Goal: Information Seeking & Learning: Learn about a topic

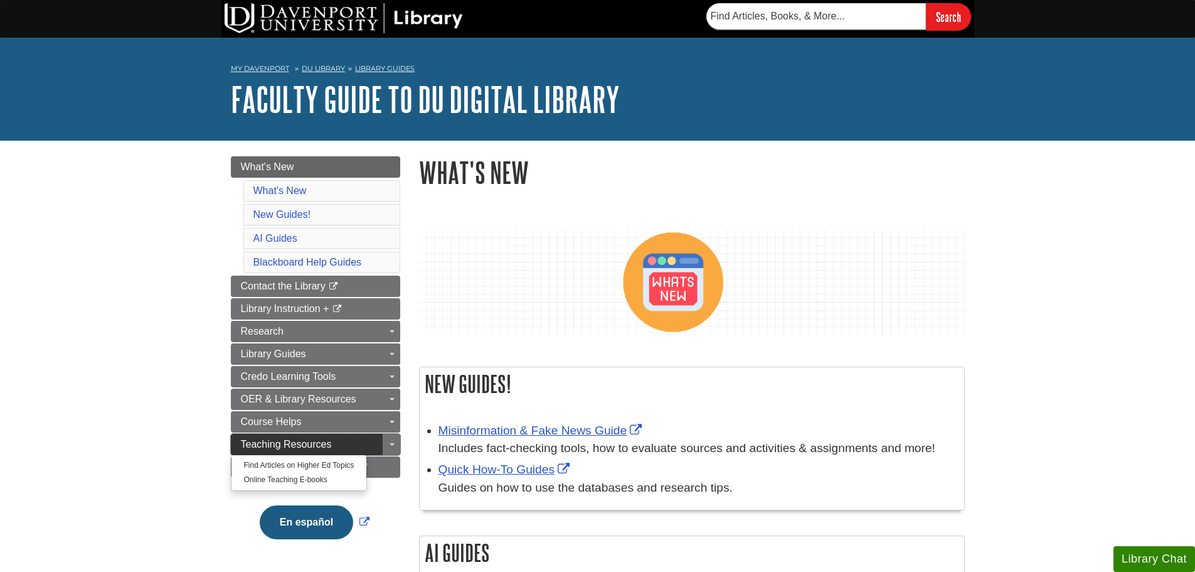
click at [237, 442] on link "Teaching Resources" at bounding box center [315, 444] width 169 height 21
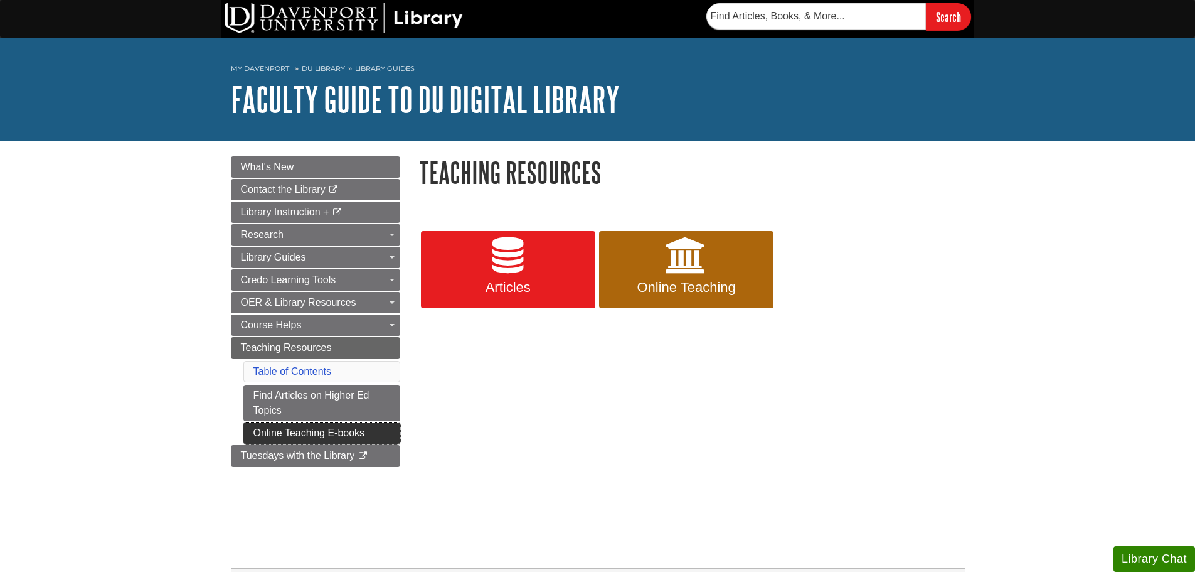
click at [306, 425] on link "Online Teaching E-books" at bounding box center [321, 432] width 157 height 21
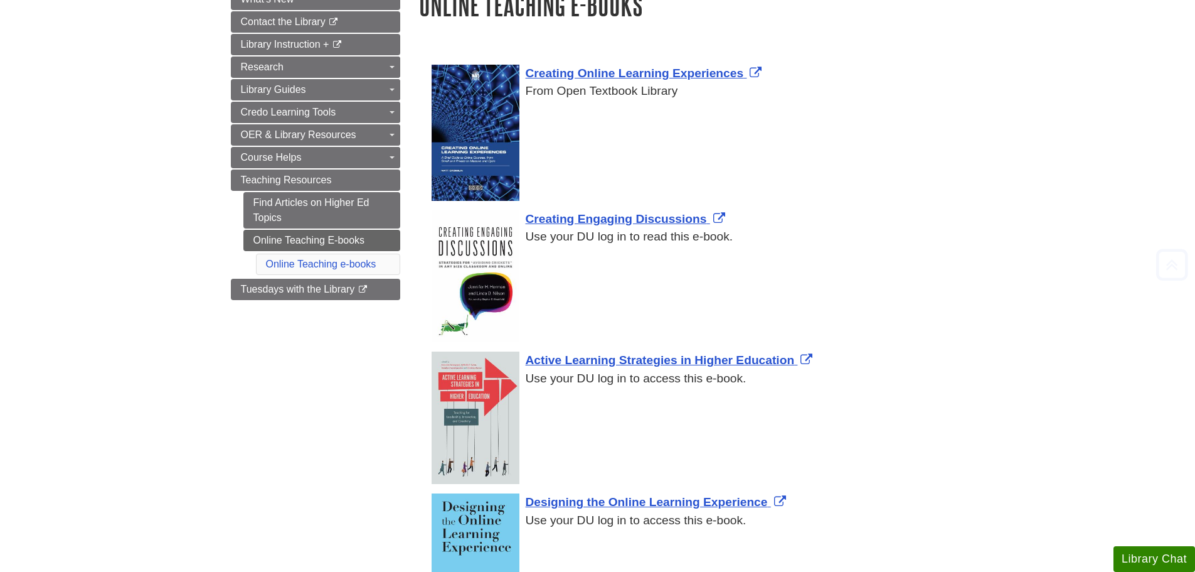
scroll to position [251, 0]
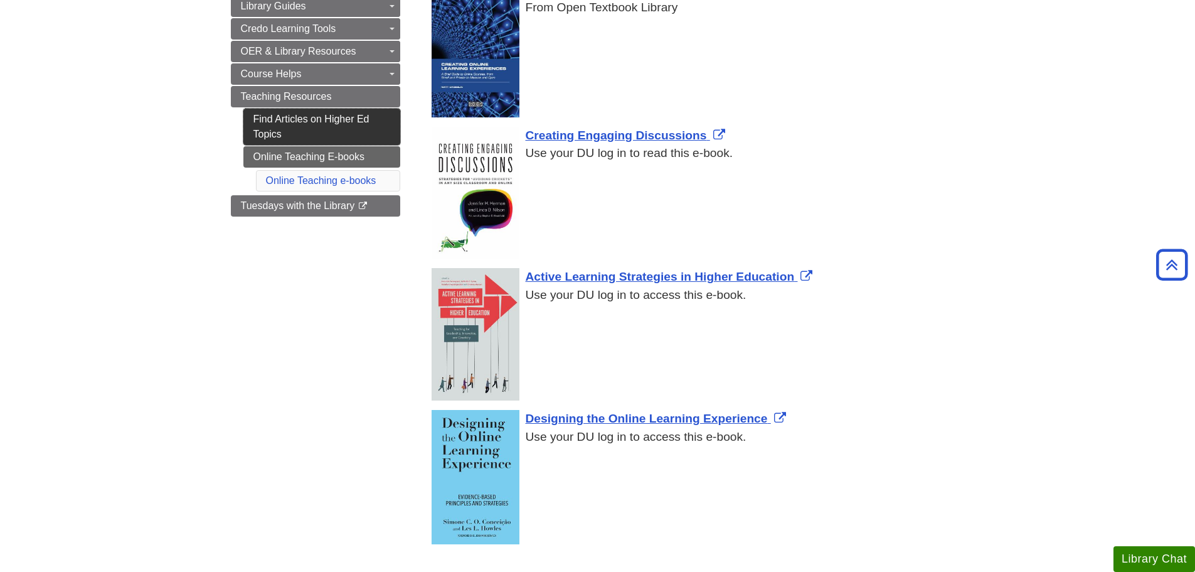
click at [389, 130] on link "Find Articles on Higher Ed Topics" at bounding box center [321, 127] width 157 height 36
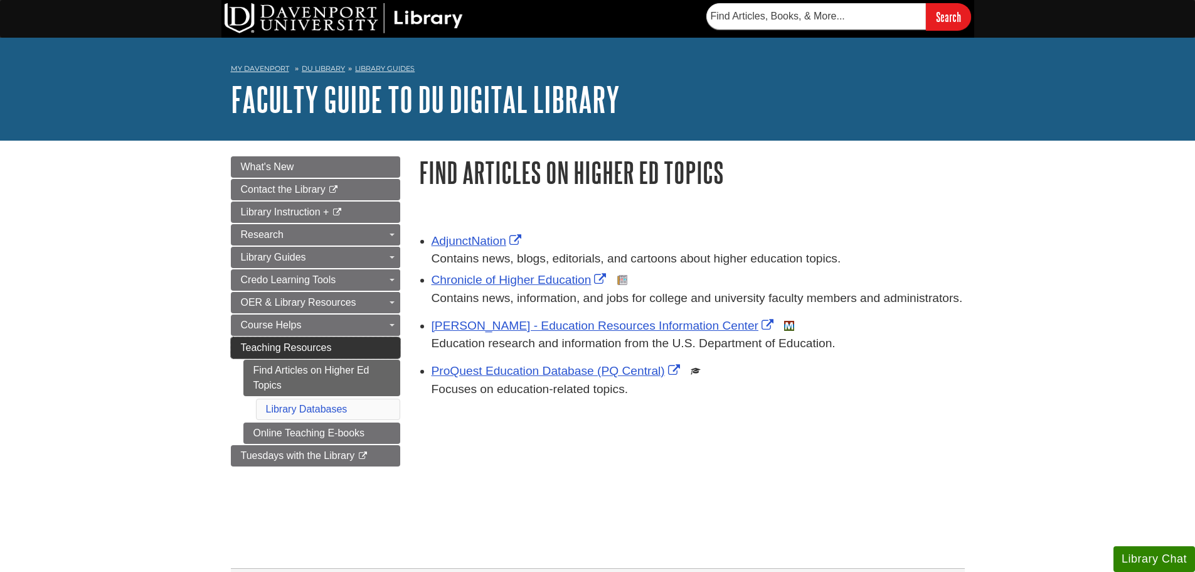
click at [242, 344] on span "Teaching Resources" at bounding box center [286, 347] width 91 height 11
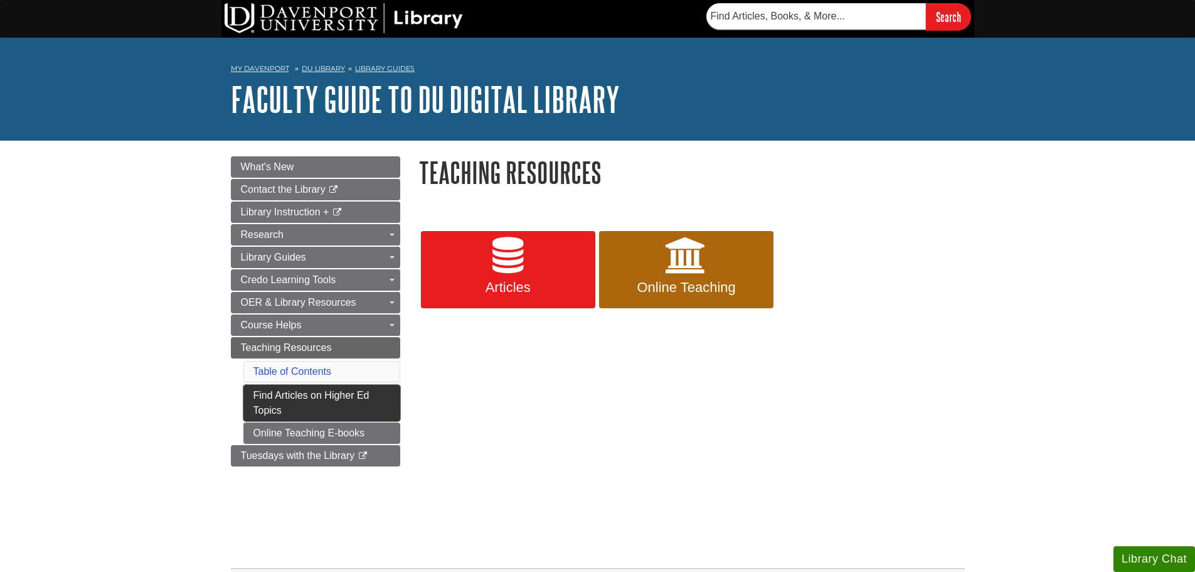
click at [250, 400] on link "Find Articles on Higher Ed Topics" at bounding box center [321, 403] width 157 height 36
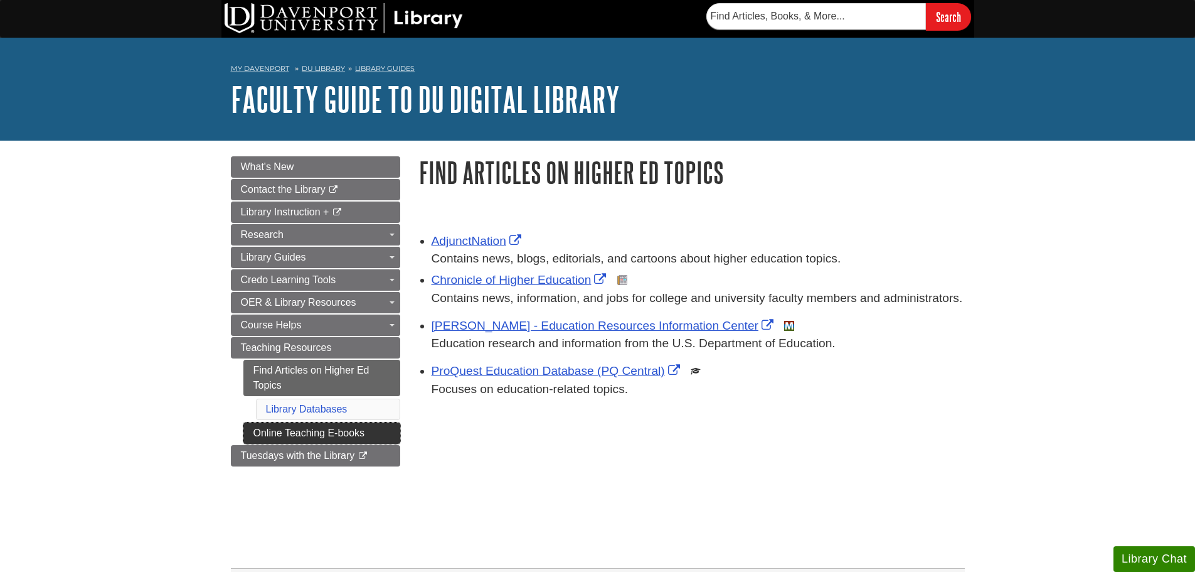
click at [251, 432] on link "Online Teaching E-books" at bounding box center [321, 432] width 157 height 21
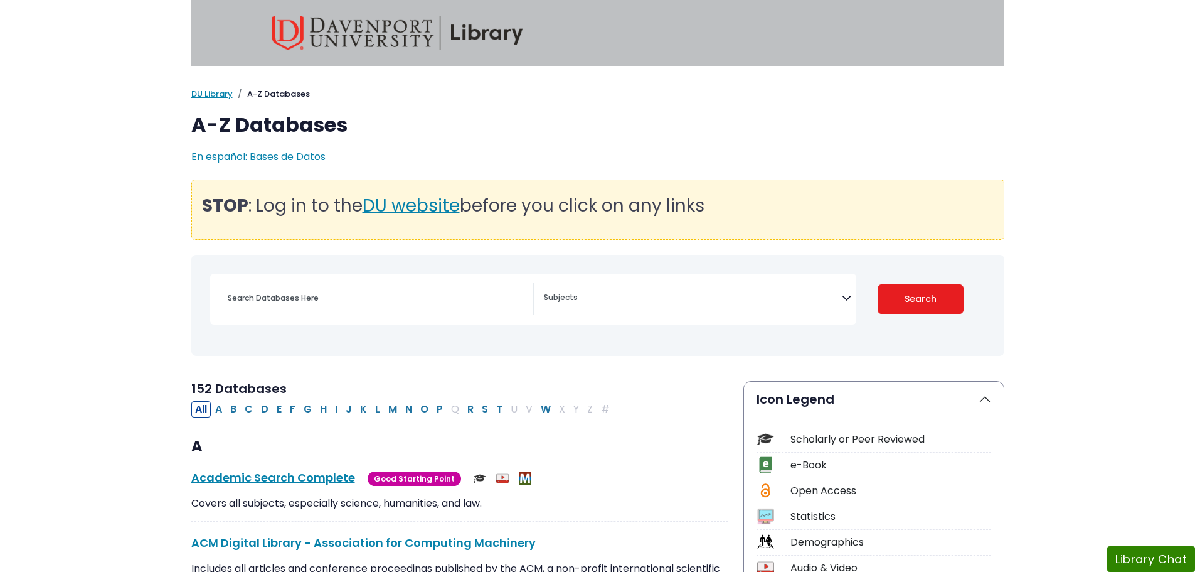
select select "Database Subject Filter"
click at [291, 480] on link "Academic Search Complete This link opens in a new window" at bounding box center [273, 477] width 164 height 16
